Goal: Navigation & Orientation: Find specific page/section

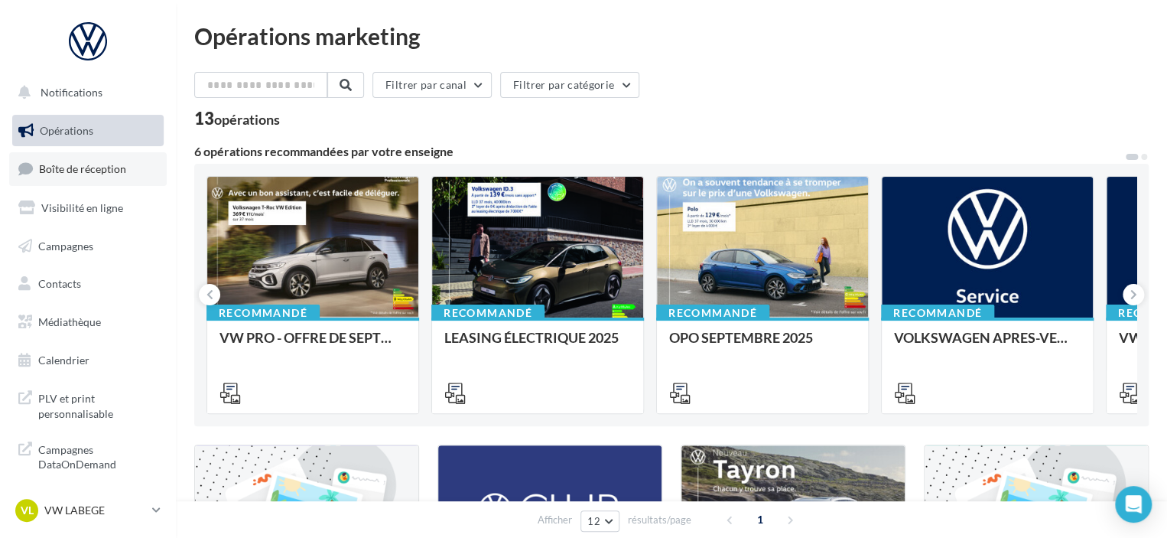
click at [115, 170] on span "Boîte de réception" at bounding box center [82, 168] width 87 height 13
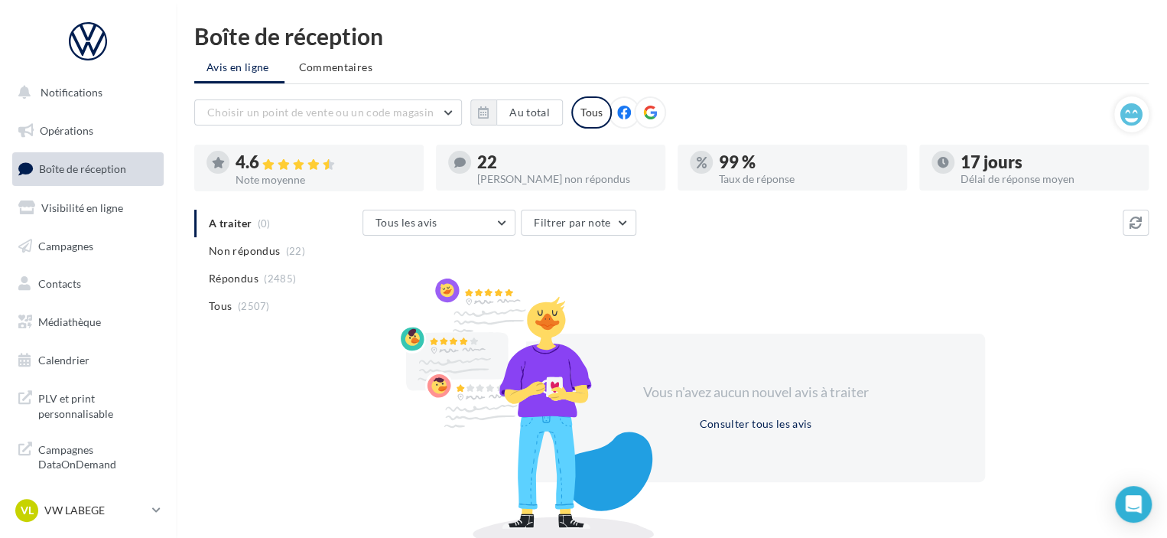
scroll to position [64, 0]
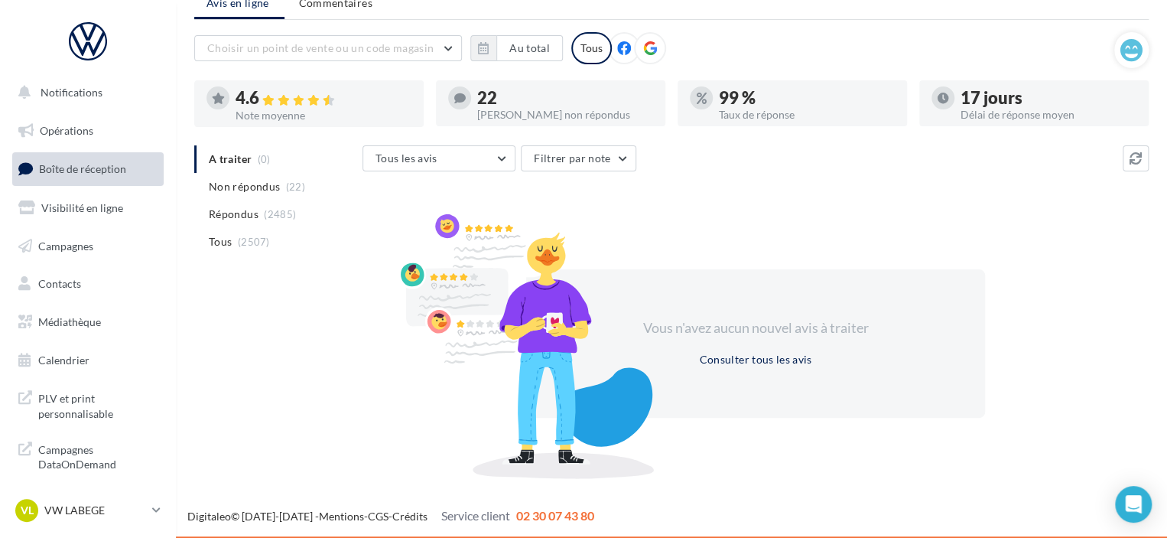
click at [236, 167] on ul "A traiter (0) Non répondus (22) Répondus (2485) Tous (2507)" at bounding box center [275, 200] width 162 height 110
click at [156, 509] on icon at bounding box center [156, 509] width 8 height 13
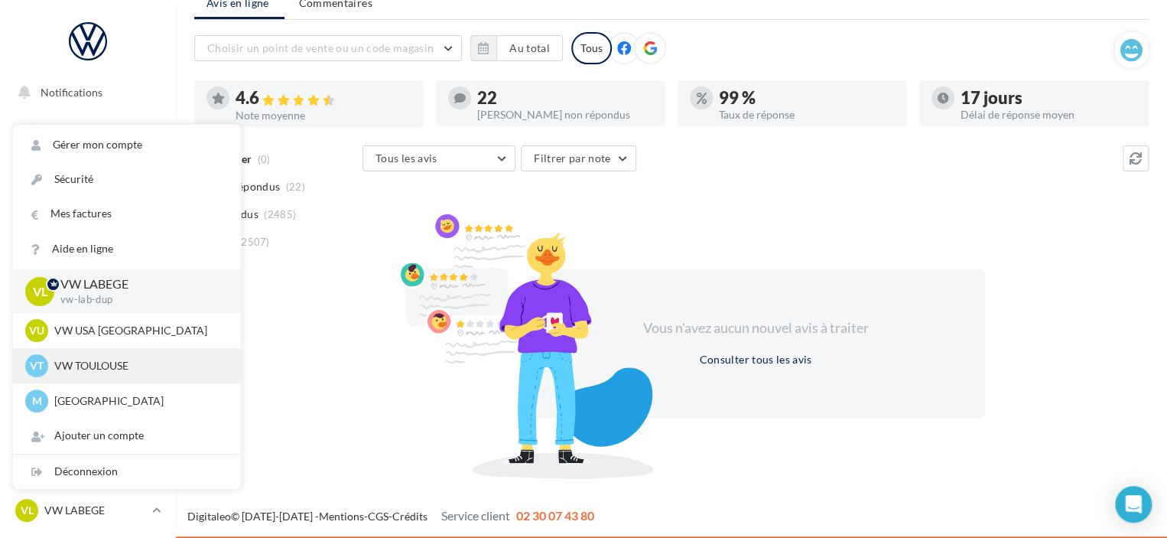
click at [110, 353] on div "VT VW TOULOUSE vw-cap-dup" at bounding box center [127, 365] width 228 height 35
click at [99, 361] on p "VW TOULOUSE" at bounding box center [138, 365] width 168 height 15
